Goal: Feedback & Contribution: Submit feedback/report problem

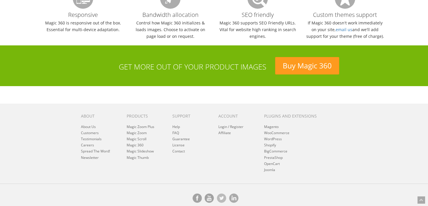
scroll to position [635, 0]
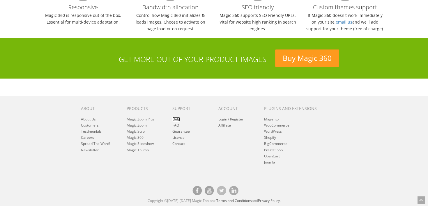
click at [177, 119] on link "Help" at bounding box center [176, 119] width 8 height 5
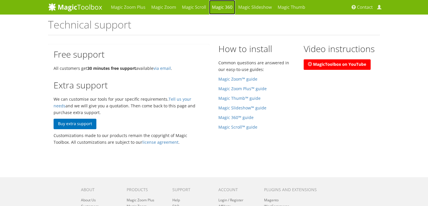
click at [225, 5] on link "Magic 360" at bounding box center [222, 7] width 26 height 15
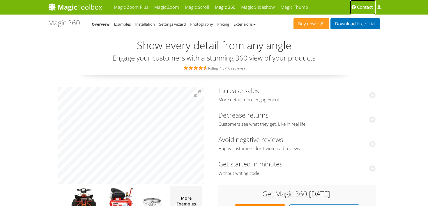
click at [363, 7] on span "Contact" at bounding box center [365, 7] width 16 height 6
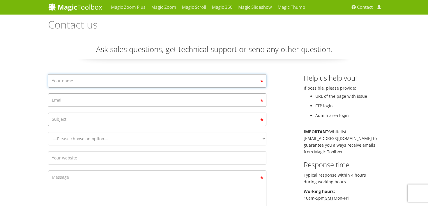
click at [158, 81] on input "Contact form" at bounding box center [157, 80] width 218 height 13
type input "Helen Clark"
type input "helen@lightads.com"
type input "Fatal Error"
click at [105, 140] on select "—Please choose an option— Magic Zoom Magic Zoom Plus Magic Thumb Magic Slidesho…" at bounding box center [157, 139] width 218 height 14
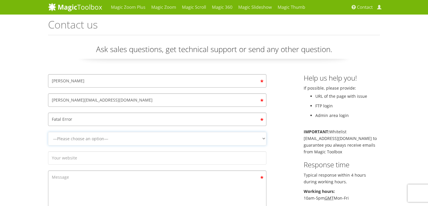
select select "Magic 360"
click at [48, 132] on select "—Please choose an option— Magic Zoom Magic Zoom Plus Magic Thumb Magic Slidesho…" at bounding box center [157, 139] width 218 height 14
click at [81, 158] on input "Contact form" at bounding box center [157, 157] width 218 height 13
type input "www.scoutcart.com"
click at [59, 180] on textarea "Contact form" at bounding box center [157, 203] width 218 height 66
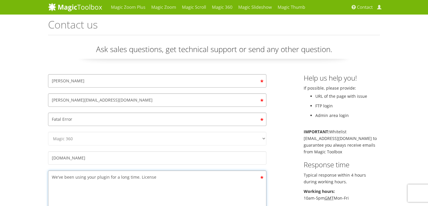
paste textarea "Undefined array key "image-quality""
click at [154, 175] on textarea "We've been using your plugin for a long time. License Undefined array key "imag…" at bounding box center [157, 203] width 218 height 66
drag, startPoint x: 138, startPoint y: 177, endPoint x: 152, endPoint y: 179, distance: 13.8
click at [152, 179] on textarea "We've been using your plugin for a long time. License Undefined array key "imag…" at bounding box center [157, 203] width 218 height 66
paste textarea "key: M360-8B70F3B6"
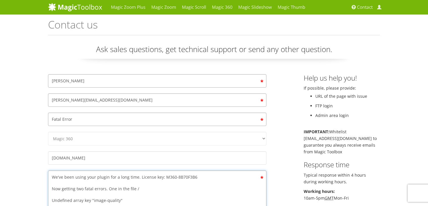
paste textarea "mod_wordpress_magic360/magic360/constructor_magic360/wordpress_magic360_fns.php"
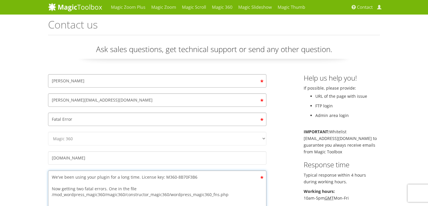
scroll to position [3, 0]
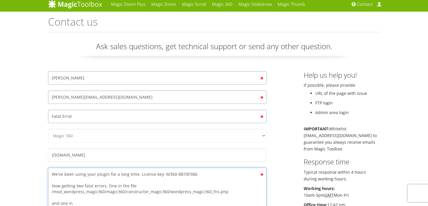
paste textarea "mod_wordpress_magic360/magic360/core/view/settings/wordpress_Magic360_settings.…"
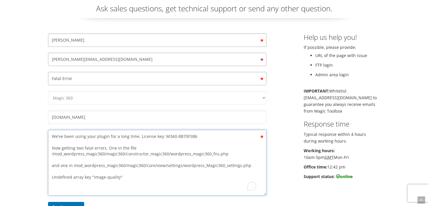
scroll to position [40, 0]
click at [73, 166] on textarea "We've been using your plugin for a long time. License key: M360-8B70F3B6 Now ge…" at bounding box center [157, 163] width 218 height 66
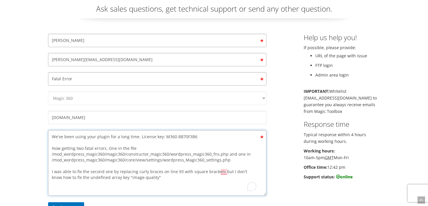
click at [152, 179] on textarea "We've been using your plugin for a long time. License key: M360-8B70F3B6 Now ge…" at bounding box center [157, 163] width 218 height 66
click at [166, 177] on textarea "We've been using your plugin for a long time. License key: M360-8B70F3B6 Now ge…" at bounding box center [157, 163] width 218 height 66
drag, startPoint x: 103, startPoint y: 171, endPoint x: 87, endPoint y: 173, distance: 15.8
click at [87, 173] on textarea "We've been using your plugin for a long time. License key: M360-8B70F3B6 Now ge…" at bounding box center [157, 163] width 218 height 66
click at [96, 171] on textarea "We've been using your plugin for a long time. License key: M360-8B70F3B6 Now ge…" at bounding box center [157, 163] width 218 height 66
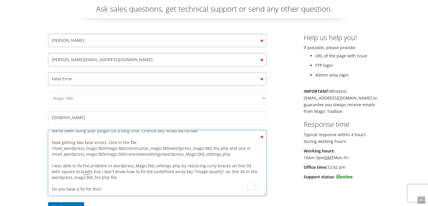
scroll to position [6, 0]
click at [112, 188] on textarea "We've been using your plugin for a long time. License key: M360-8B70F3B6 Now ge…" at bounding box center [157, 163] width 218 height 66
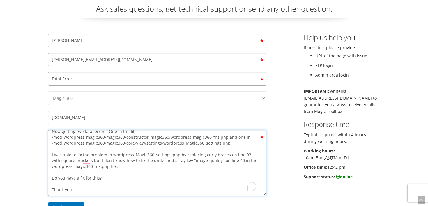
scroll to position [0, 0]
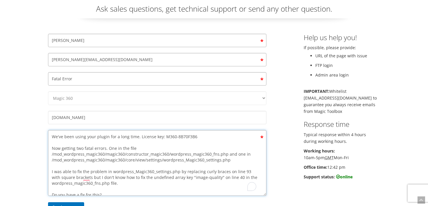
click at [53, 137] on textarea "We've been using your plugin for a long time. License key: M360-8B70F3B6 Now ge…" at bounding box center [157, 163] width 218 height 66
click at [6, 119] on div "Magic Zoom Plus Magic Zoom Magic Scroll Magic 360 Magic Slideshow Magic Thumb C…" at bounding box center [214, 154] width 428 height 388
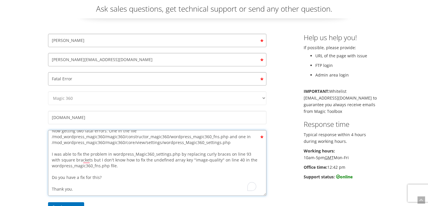
click at [110, 176] on textarea "We've been using your plugin for a long time. License key: M360-8B70F3B6 Now ge…" at bounding box center [157, 163] width 218 height 66
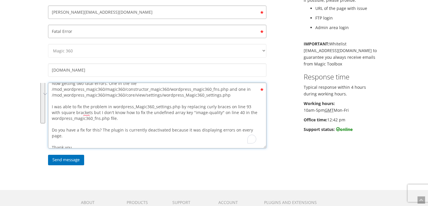
type textarea "We've been using your plugin for a long time. License key: M360-8B70F3B6 Now ge…"
drag, startPoint x: 74, startPoint y: 143, endPoint x: 44, endPoint y: 78, distance: 71.9
click at [48, 78] on form "Helen Clark helen@lightads.com Fatal Error —Please choose an option— Magic Zoom…" at bounding box center [157, 77] width 218 height 182
click at [77, 145] on textarea "We've been using your plugin for a long time. License key: M360-8B70F3B6 Now ge…" at bounding box center [157, 116] width 218 height 66
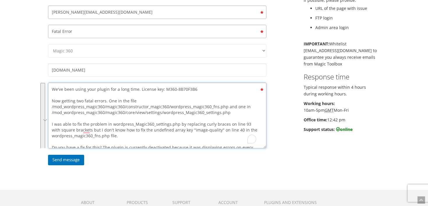
drag, startPoint x: 77, startPoint y: 143, endPoint x: 56, endPoint y: 70, distance: 76.7
click at [57, 70] on form "Helen Clark helen@lightads.com Fatal Error —Please choose an option— Magic Zoom…" at bounding box center [157, 77] width 218 height 182
click at [24, 152] on div "Magic Zoom Plus Magic Zoom Magic Scroll Magic 360 Magic Slideshow Magic Thumb C…" at bounding box center [214, 106] width 428 height 388
click at [60, 159] on input "Send message" at bounding box center [66, 160] width 36 height 10
